Goal: Information Seeking & Learning: Learn about a topic

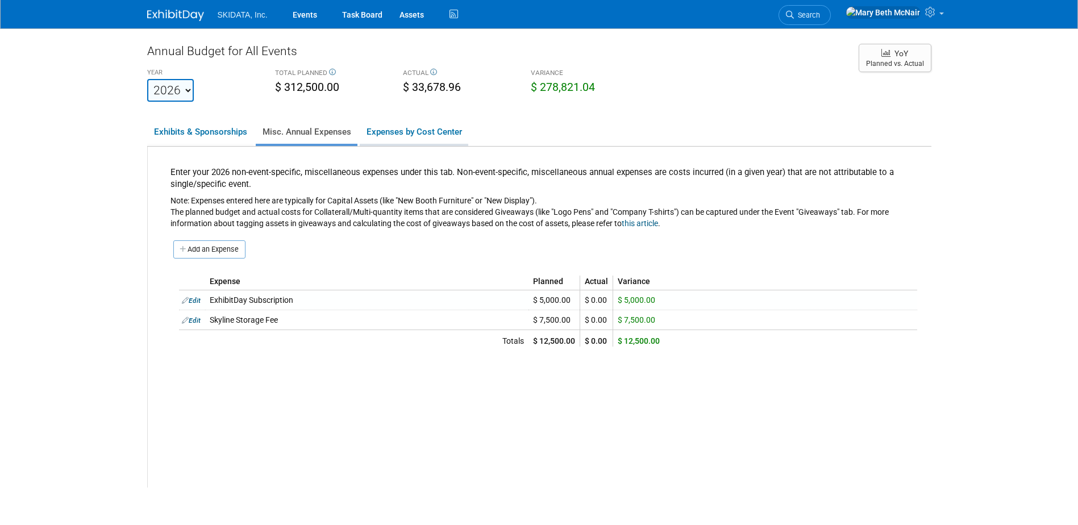
click at [414, 120] on link "Expenses by Cost Center" at bounding box center [414, 132] width 108 height 24
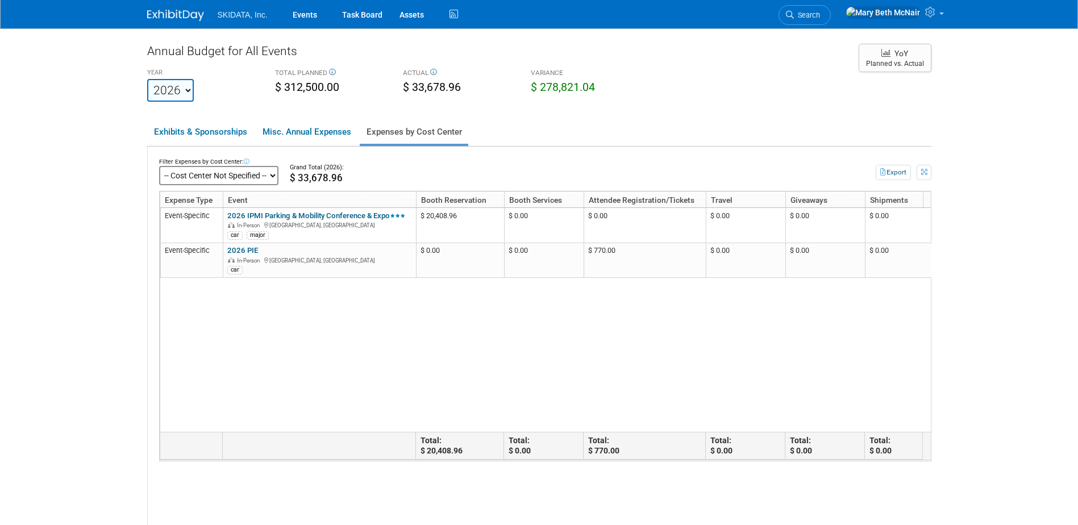
click at [274, 171] on select "-- Cost Center Not Specified --" at bounding box center [218, 175] width 119 height 19
click at [194, 134] on link "Exhibits & Sponsorships" at bounding box center [200, 132] width 106 height 24
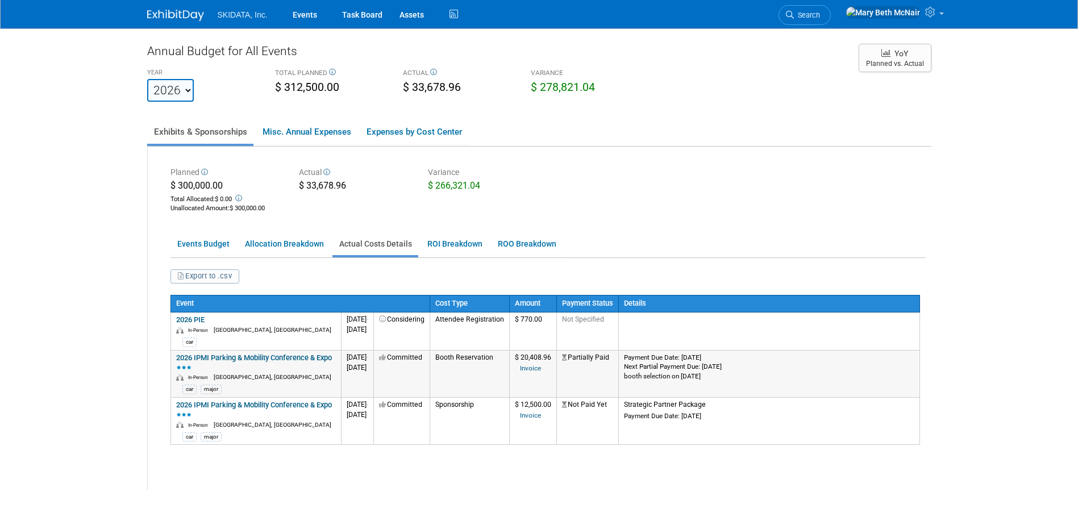
click at [193, 359] on link "2026 IPMI Parking & Mobility Conference & Expo" at bounding box center [254, 362] width 156 height 18
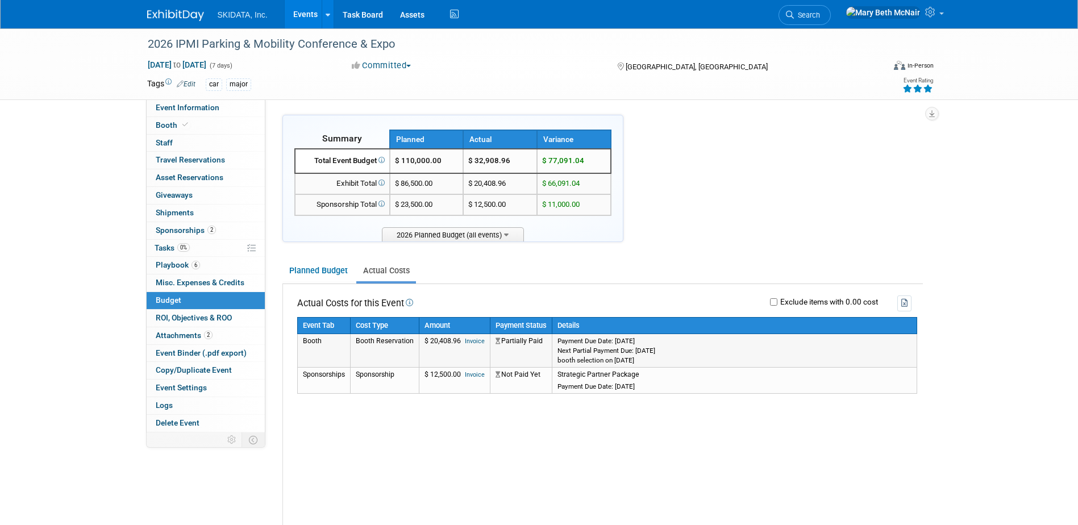
click at [468, 341] on link "Invoice" at bounding box center [475, 340] width 20 height 7
click at [169, 106] on span "Event Information" at bounding box center [188, 107] width 64 height 9
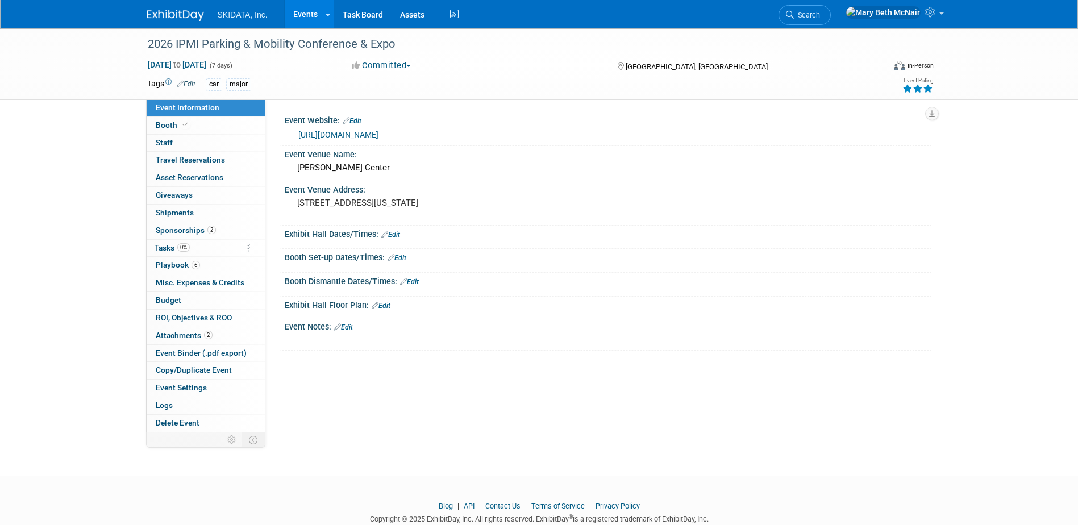
click at [378, 135] on link "https://ipmi.parking-mobility.org/2026/" at bounding box center [338, 134] width 80 height 9
